Goal: Transaction & Acquisition: Purchase product/service

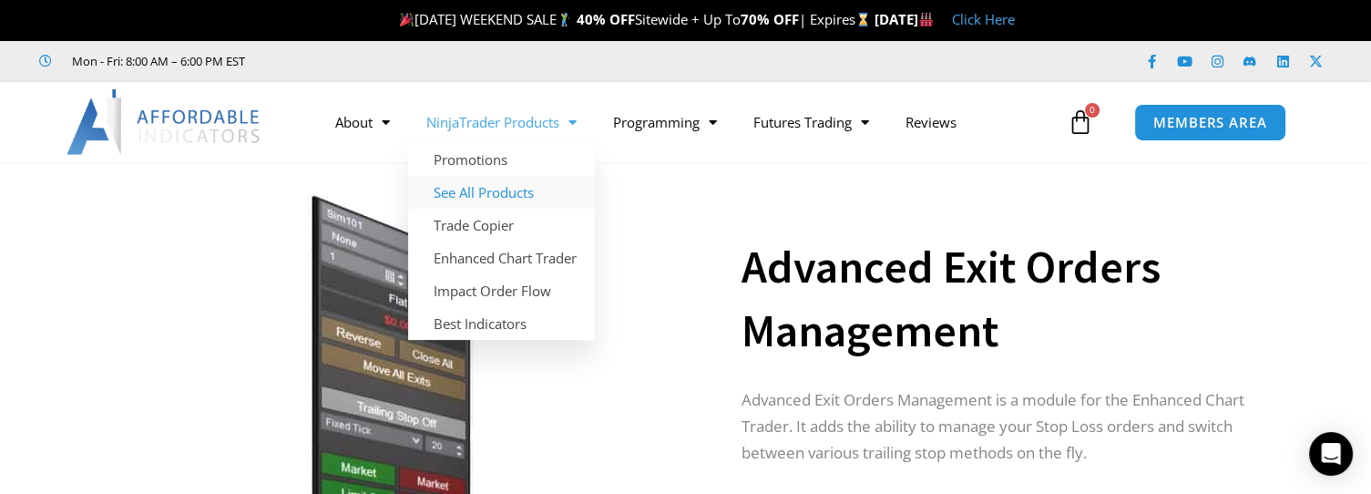
click at [494, 195] on link "See All Products" at bounding box center [501, 192] width 187 height 33
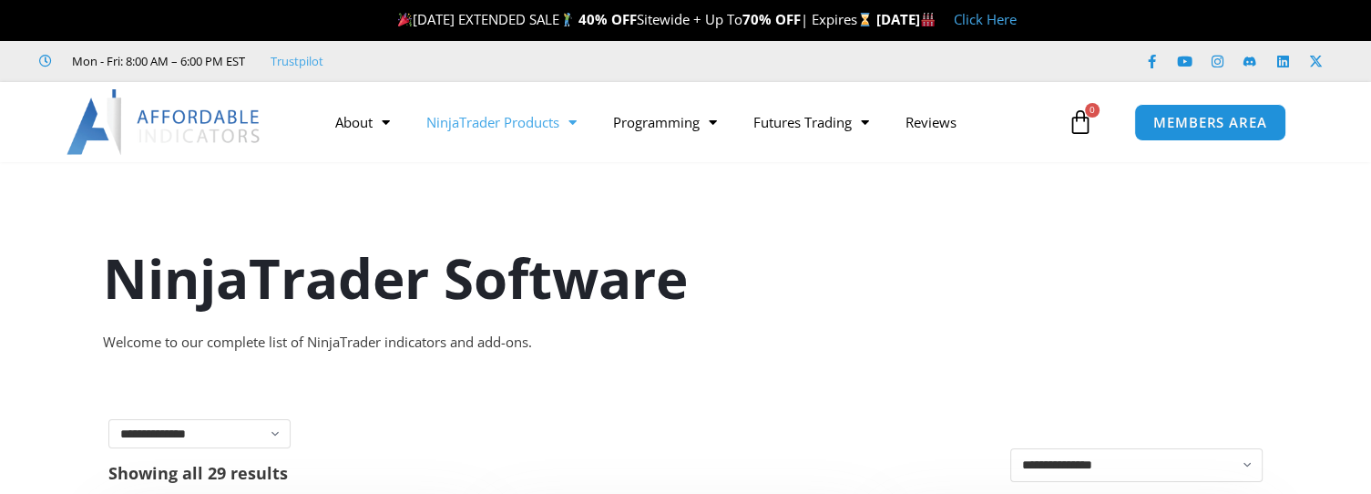
click at [470, 123] on link "NinjaTrader Products" at bounding box center [501, 122] width 187 height 42
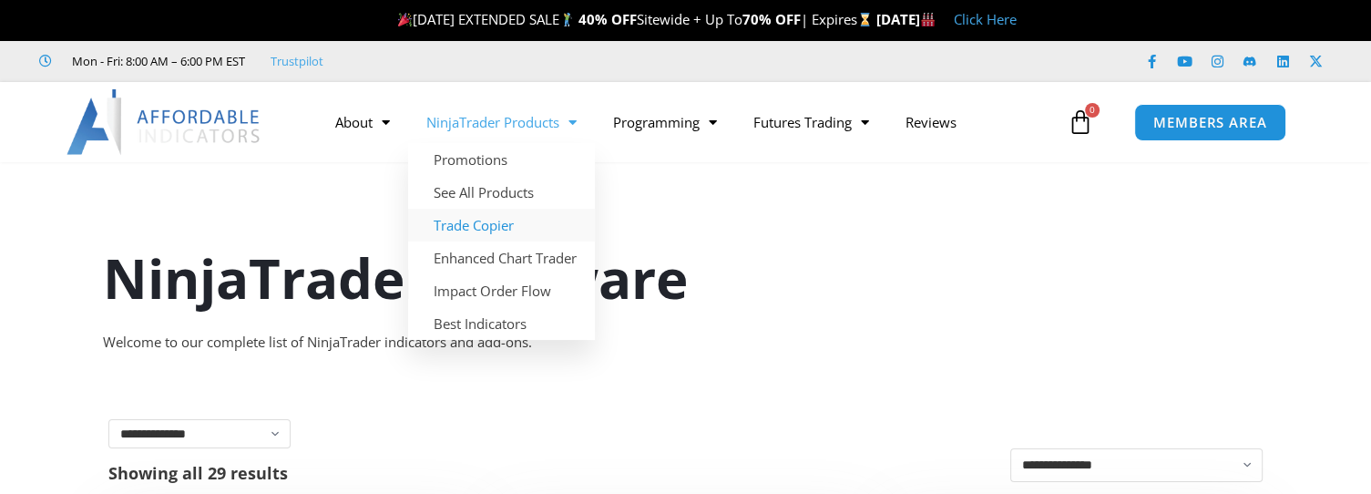
click at [475, 227] on link "Trade Copier" at bounding box center [501, 225] width 187 height 33
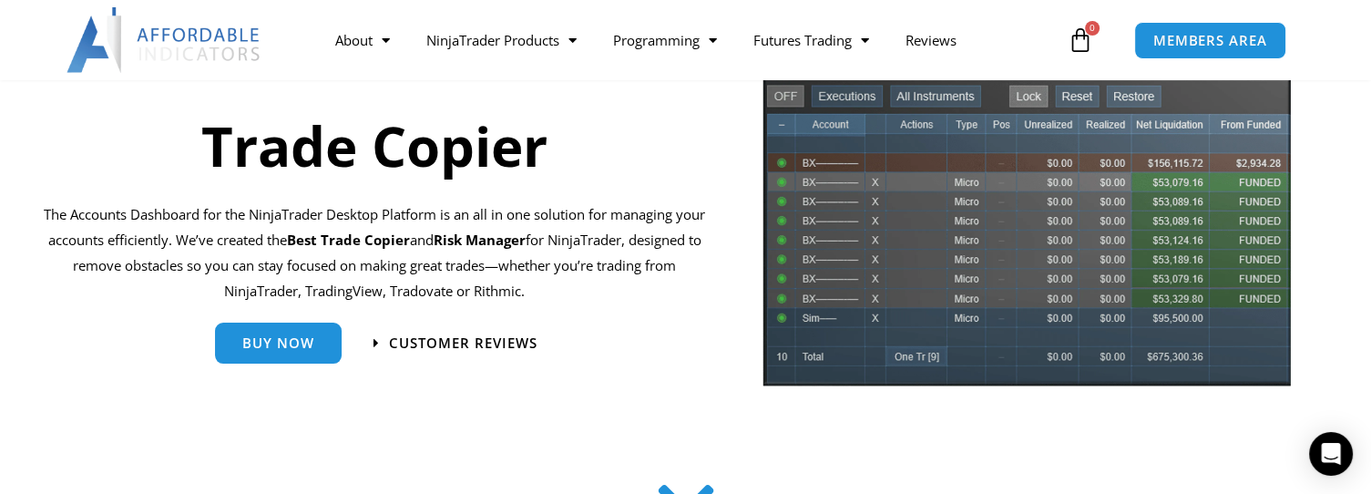
scroll to position [273, 0]
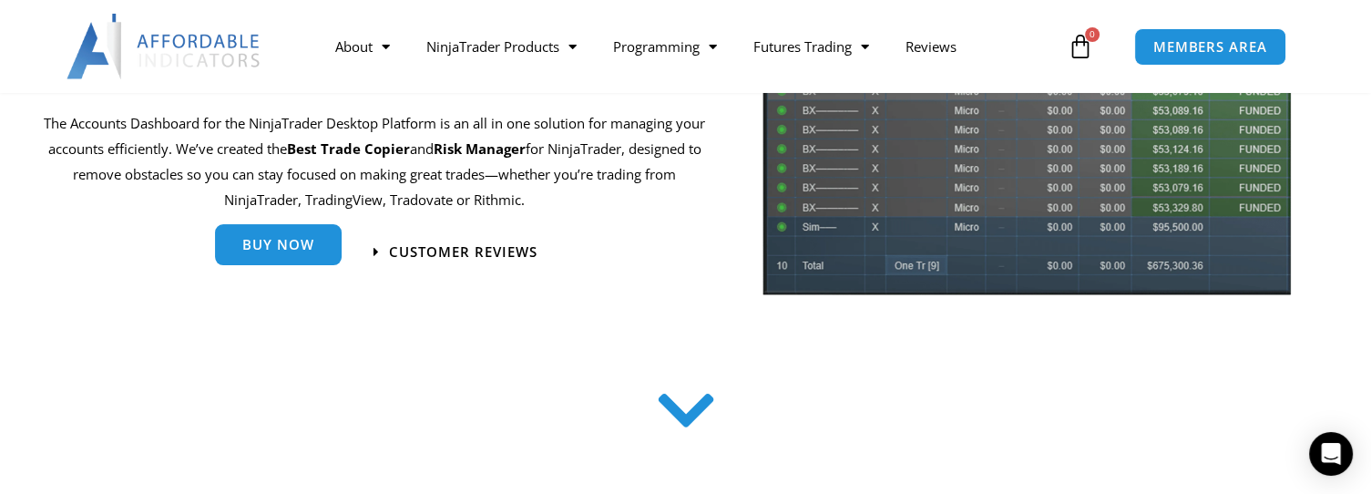
click at [291, 255] on link "Buy Now" at bounding box center [278, 244] width 127 height 41
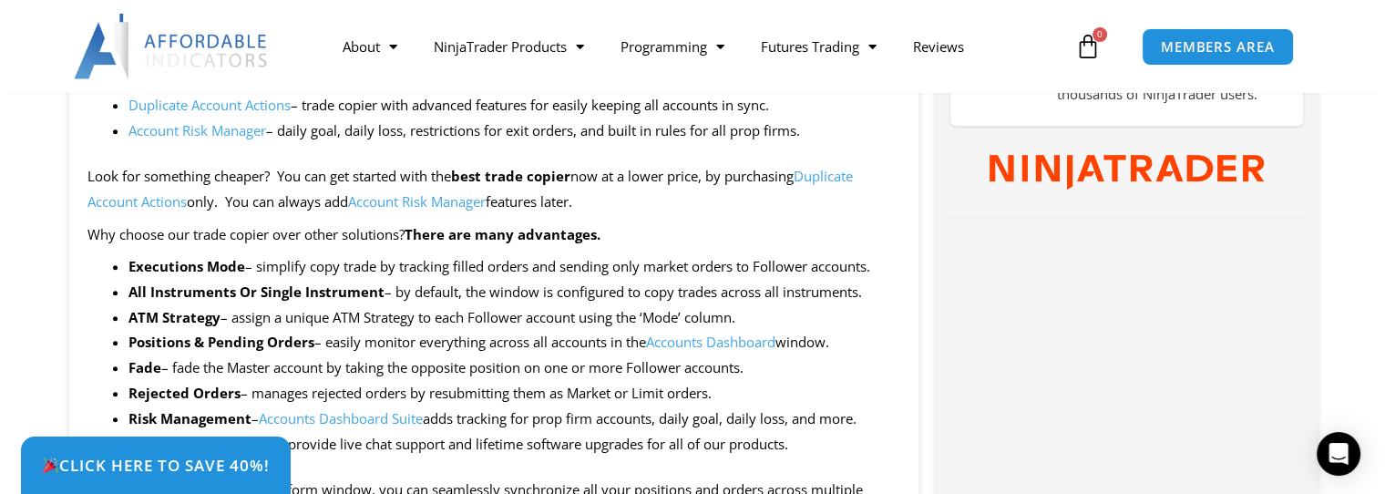
scroll to position [1002, 0]
